Goal: Find specific page/section: Find specific page/section

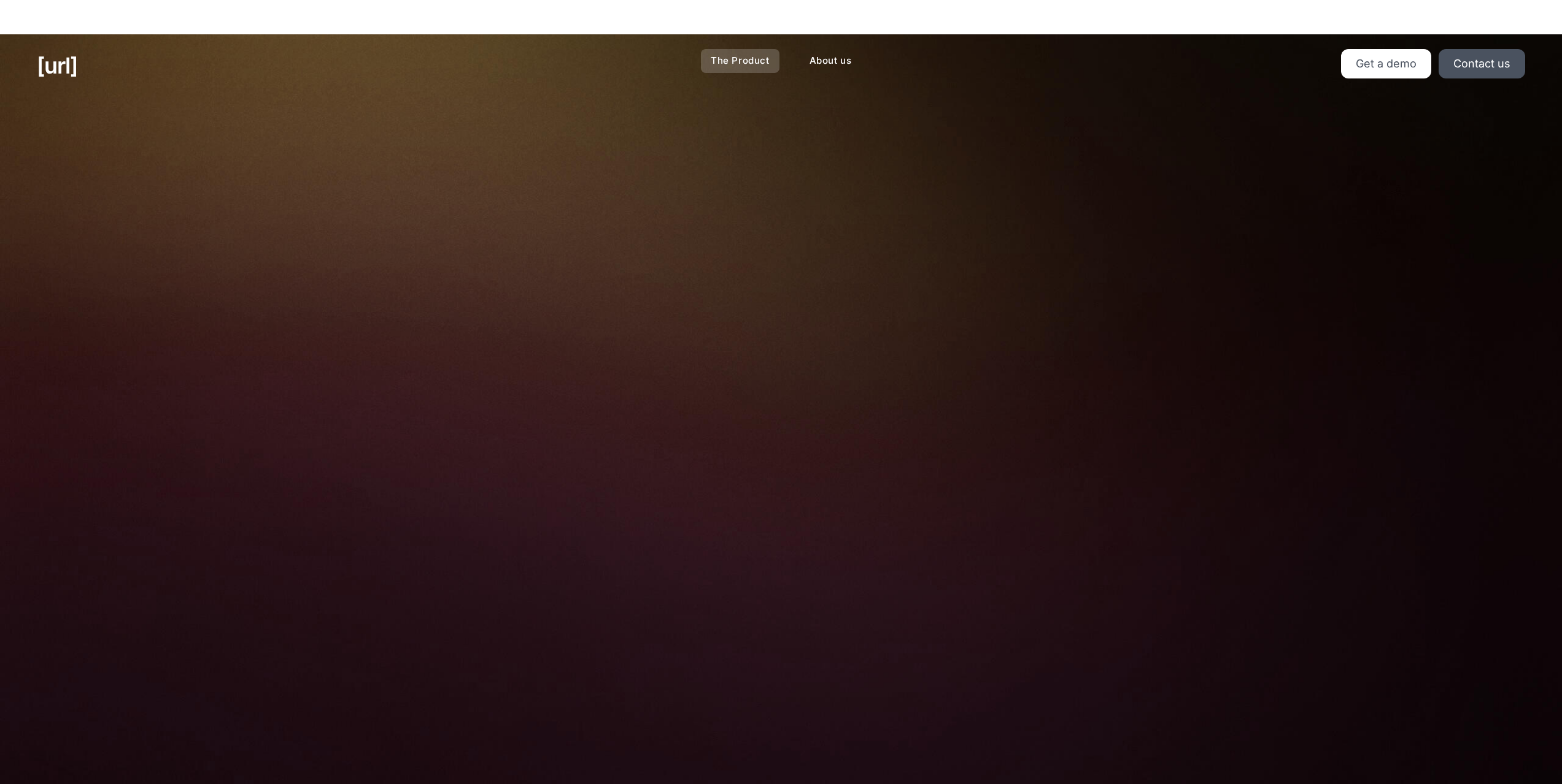
click at [732, 61] on link "The Product" at bounding box center [739, 61] width 79 height 24
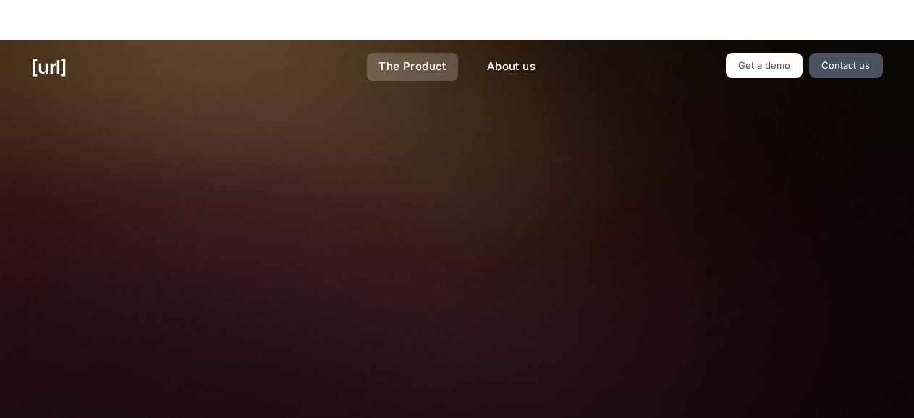
click at [432, 62] on link "The Product" at bounding box center [412, 67] width 91 height 28
click at [418, 64] on link "The Product" at bounding box center [412, 67] width 91 height 28
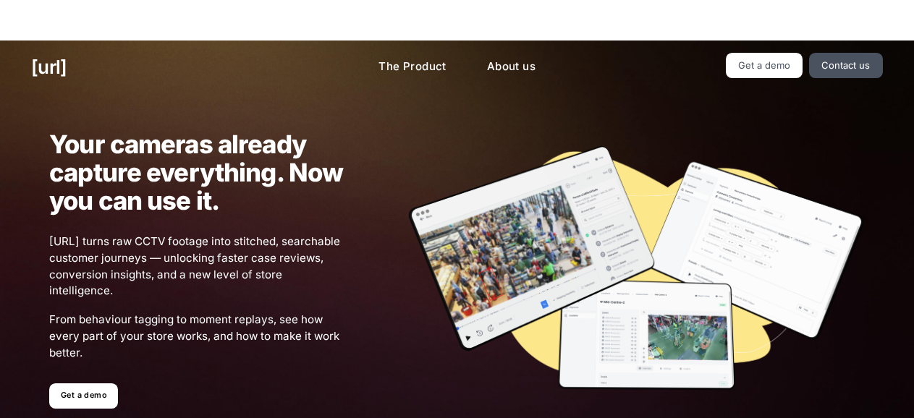
drag, startPoint x: 737, startPoint y: 313, endPoint x: 682, endPoint y: 55, distance: 264.0
click at [433, 69] on link "The Product" at bounding box center [412, 67] width 91 height 28
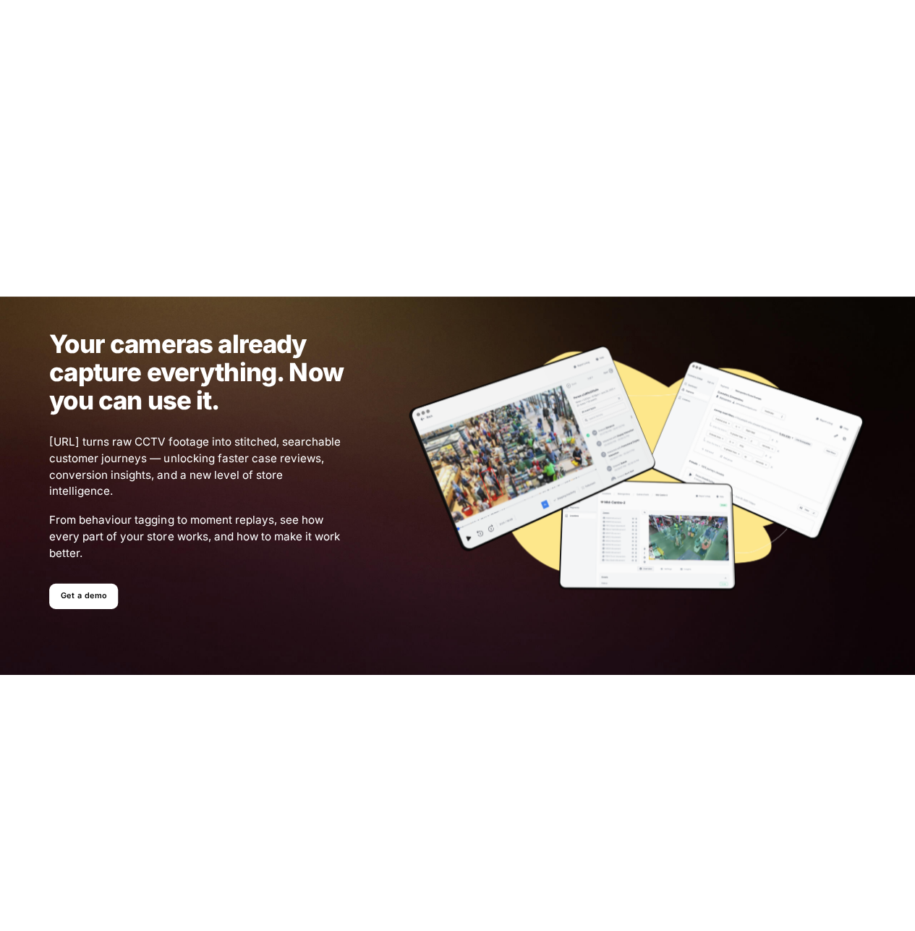
scroll to position [217, 0]
